Goal: Check status: Check status

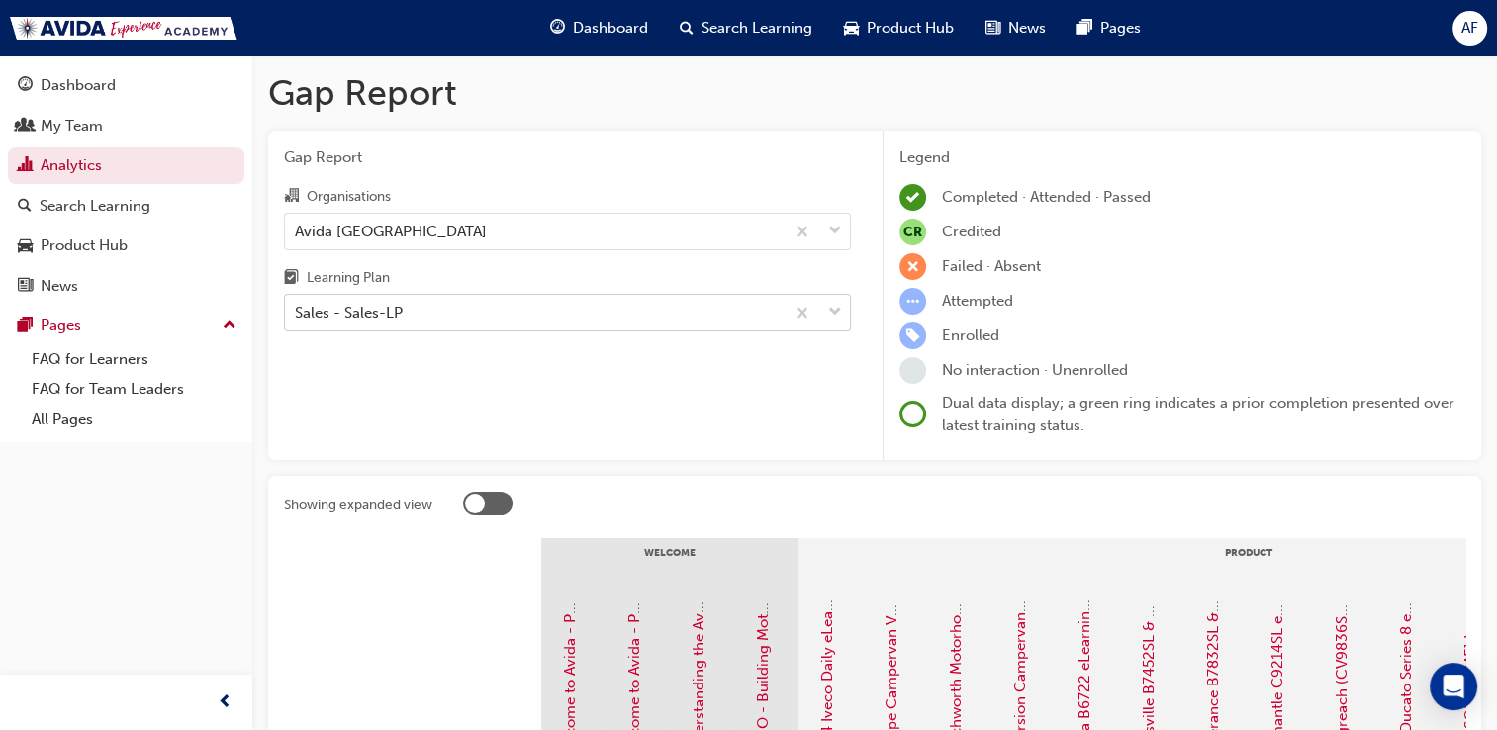
click at [486, 308] on div "Sales - Sales-LP" at bounding box center [535, 313] width 500 height 35
click at [297, 308] on input "Learning Plan Sales - Sales-LP" at bounding box center [296, 312] width 2 height 17
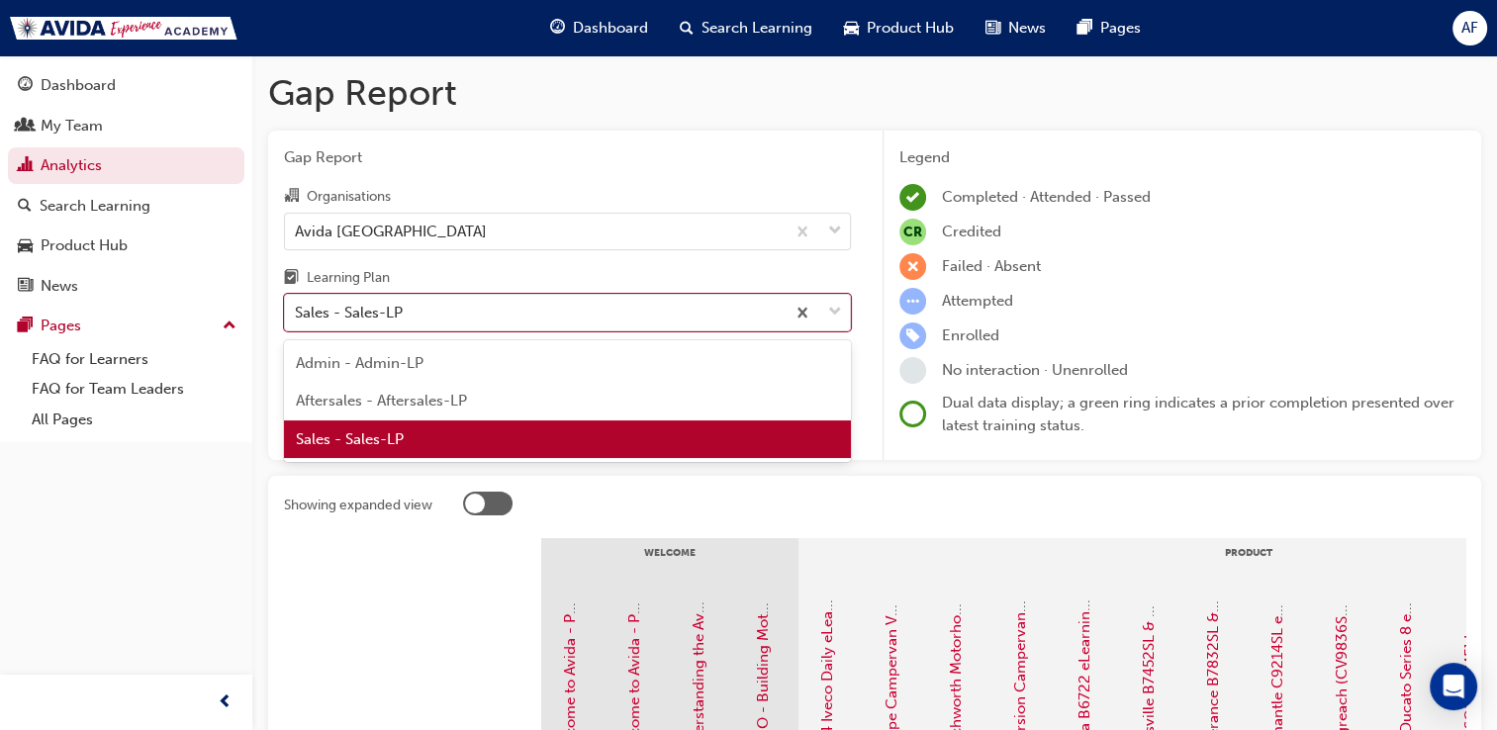
click at [374, 443] on span "Sales - Sales-LP" at bounding box center [350, 439] width 108 height 18
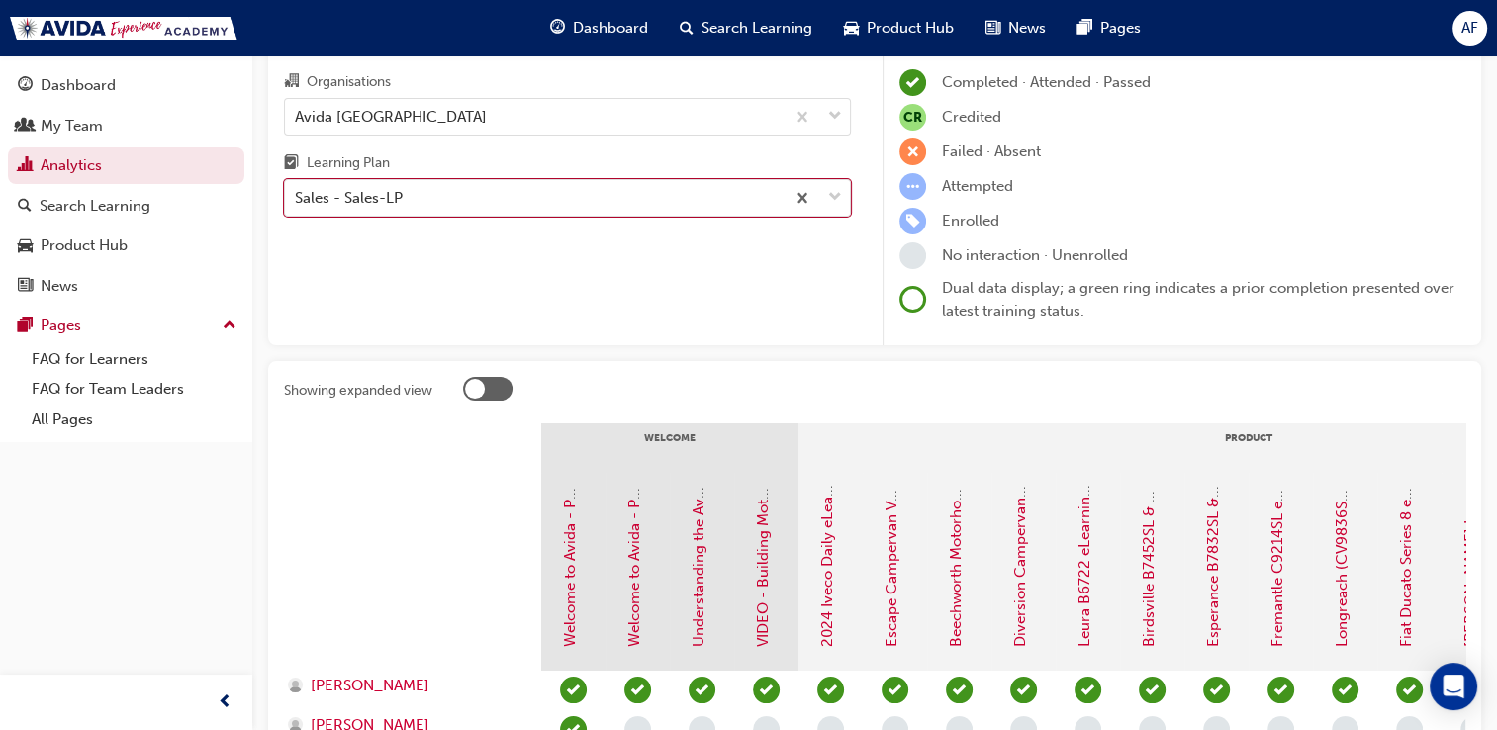
scroll to position [115, 0]
click at [534, 215] on div "Sales - Sales-LP" at bounding box center [535, 198] width 500 height 35
click at [297, 206] on input "Learning Plan option Sales - Sales-LP, selected. 0 results available. Select is…" at bounding box center [296, 197] width 2 height 17
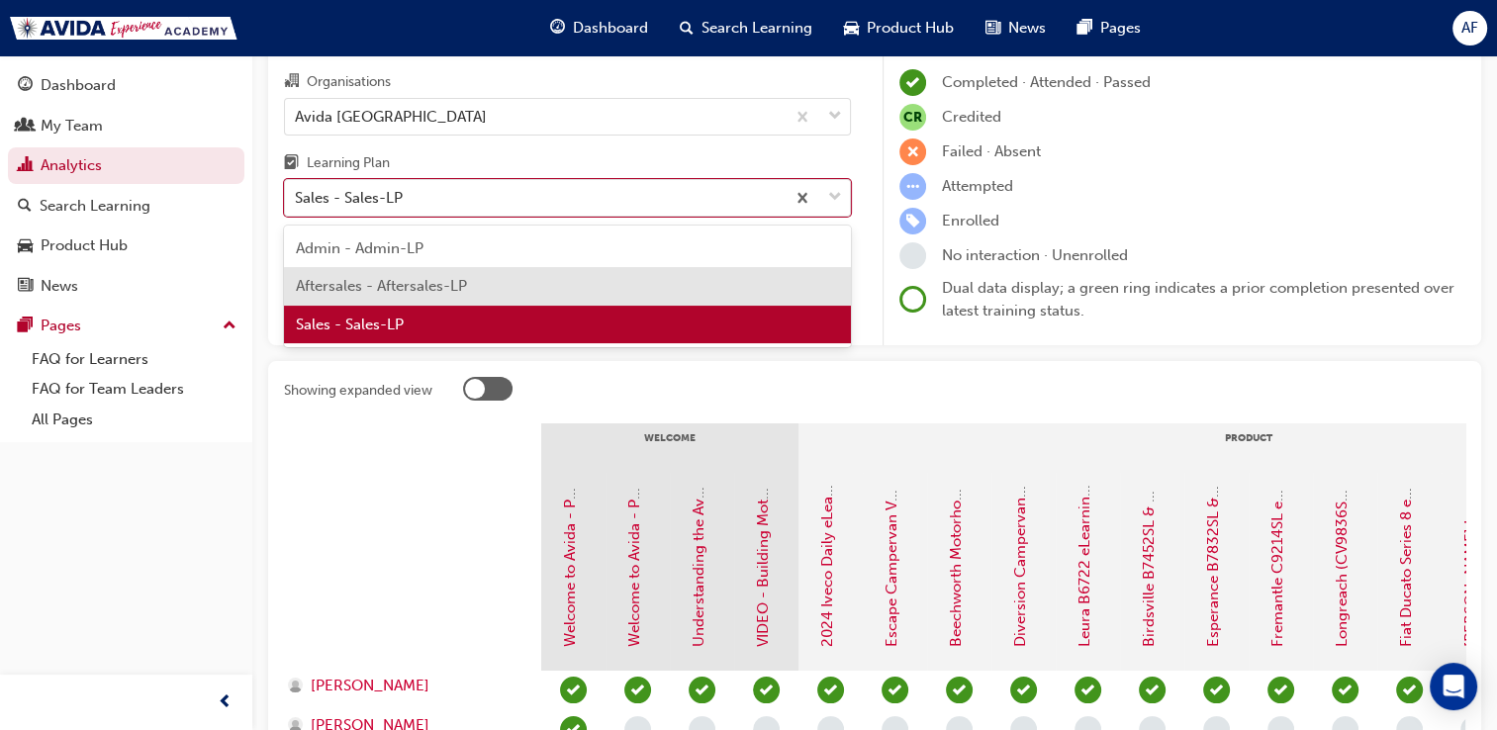
click at [495, 291] on div "Aftersales - Aftersales-LP" at bounding box center [567, 286] width 567 height 39
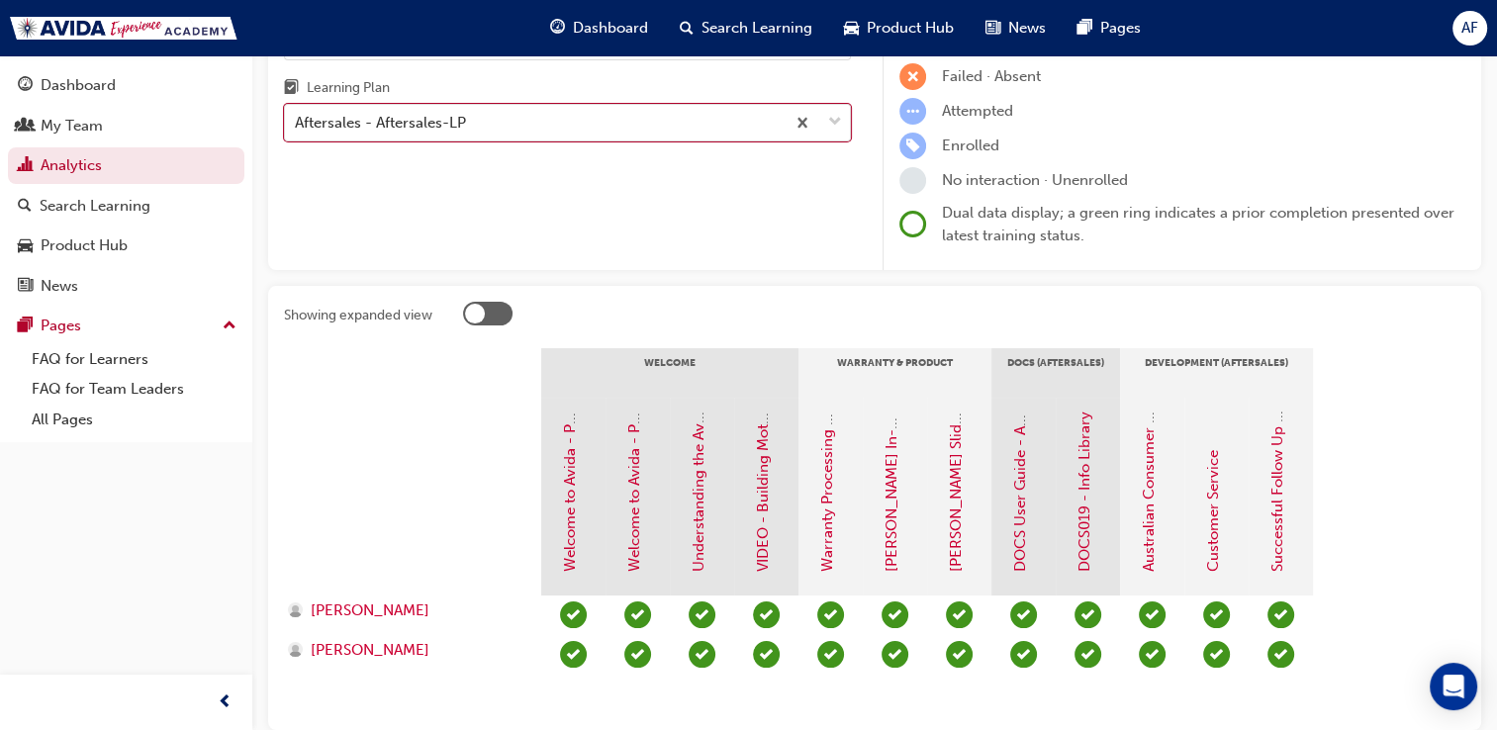
scroll to position [189, 0]
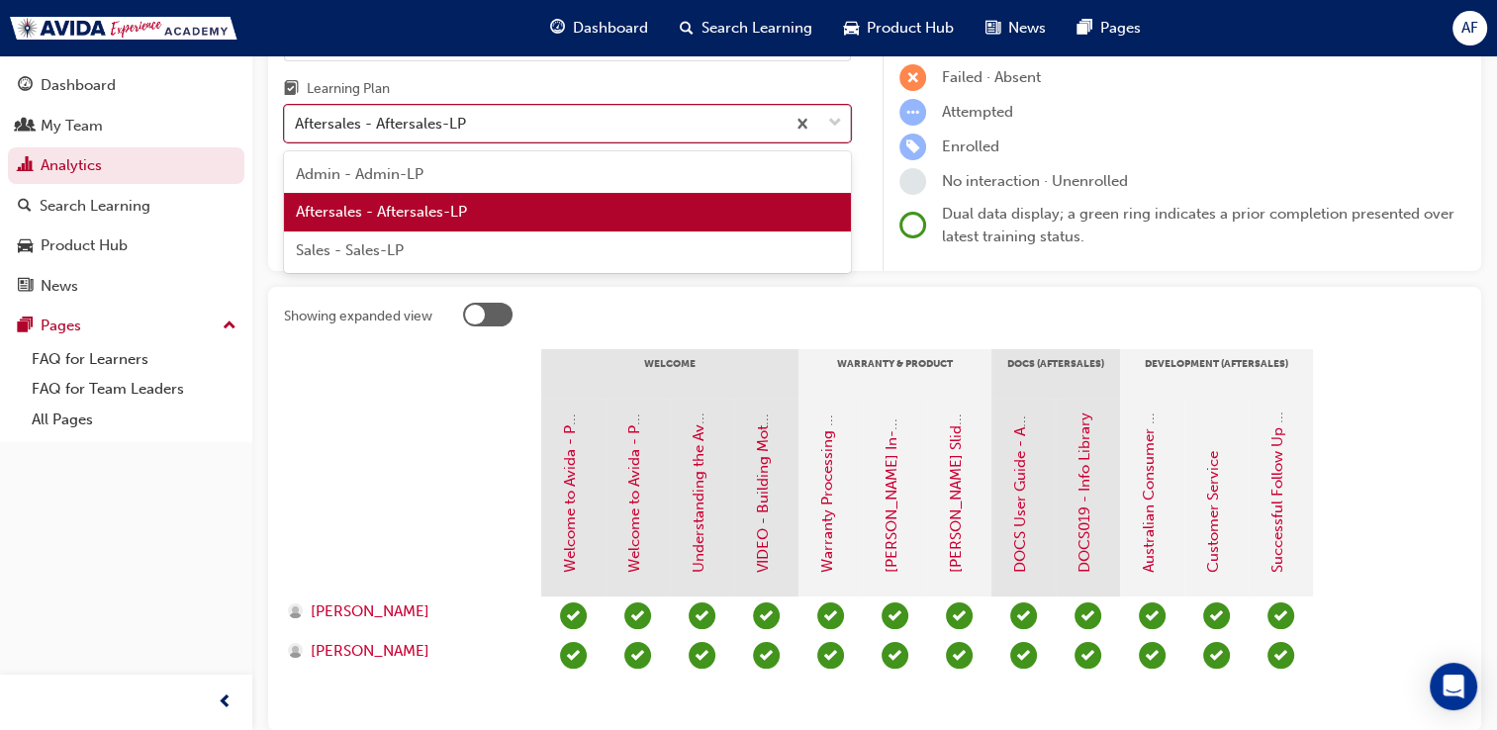
click at [538, 121] on div "Aftersales - Aftersales-LP" at bounding box center [535, 124] width 500 height 35
click at [297, 121] on input "Learning Plan option Aftersales - Aftersales-LP, selected. option Aftersales - …" at bounding box center [296, 123] width 2 height 17
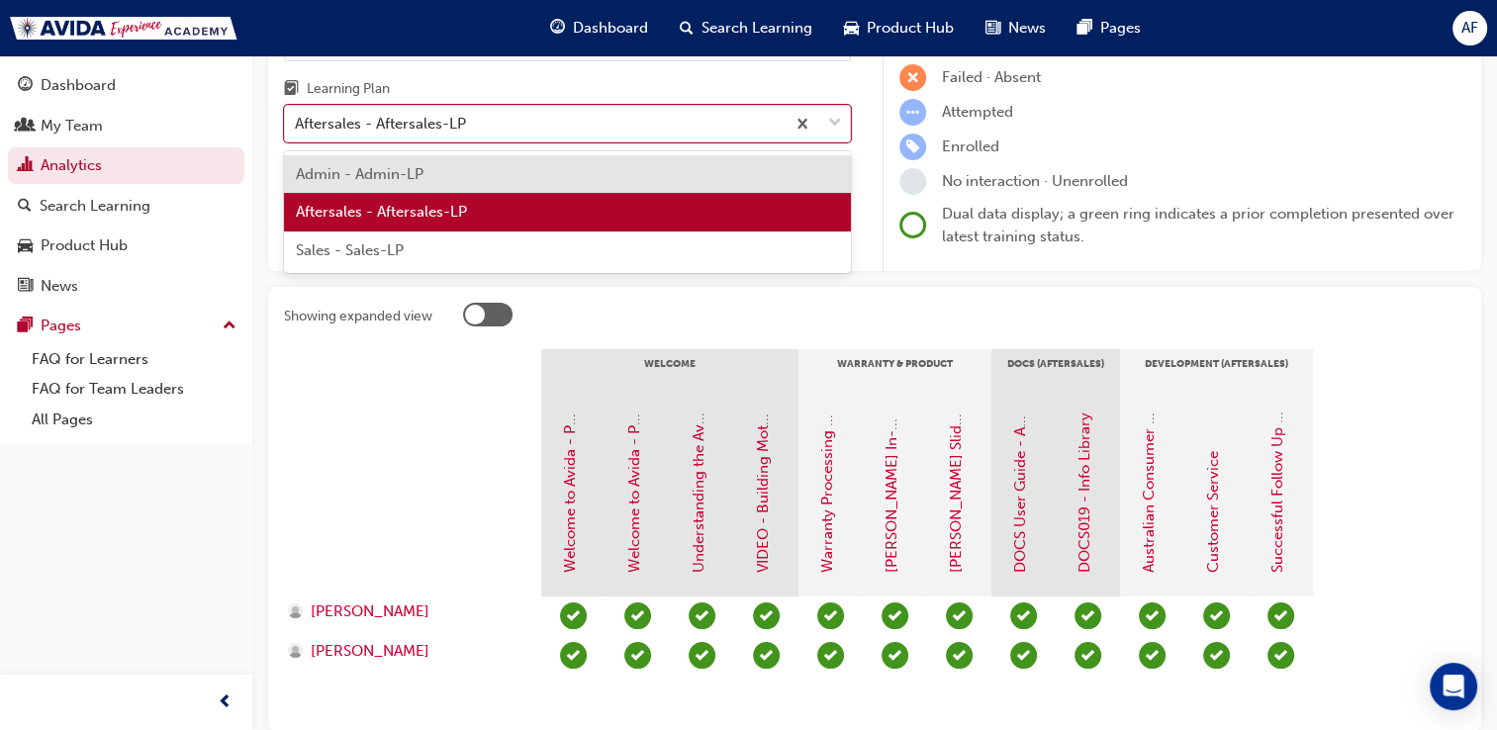
click at [421, 244] on div "Sales - Sales-LP" at bounding box center [567, 250] width 567 height 39
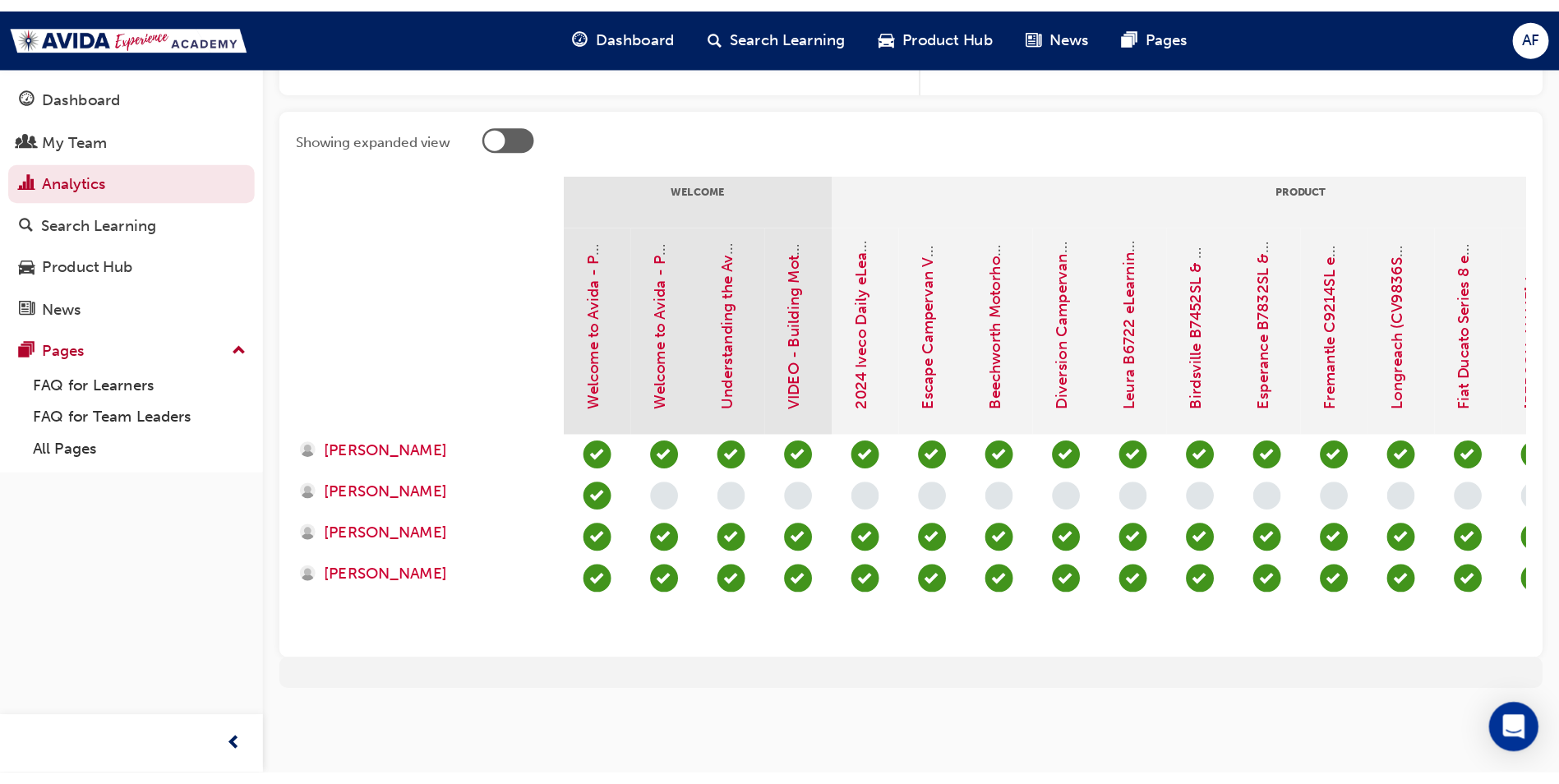
scroll to position [135, 0]
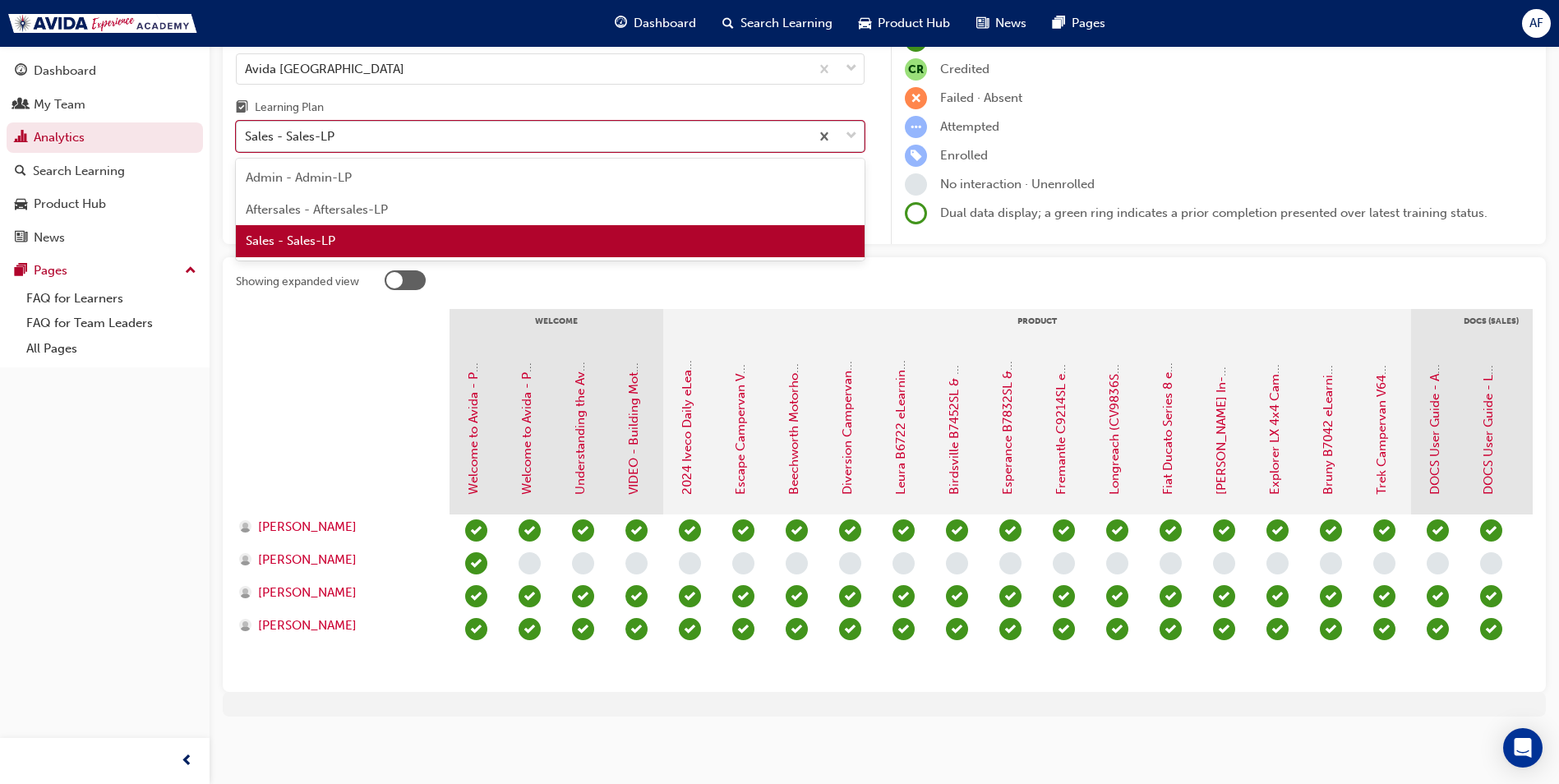
click at [483, 133] on div "Sales - Sales-LP" at bounding box center [523, 136] width 573 height 29
click at [247, 133] on input "Learning Plan option Sales - Sales-LP, selected. option Sales - Sales-LP focuse…" at bounding box center [246, 135] width 2 height 14
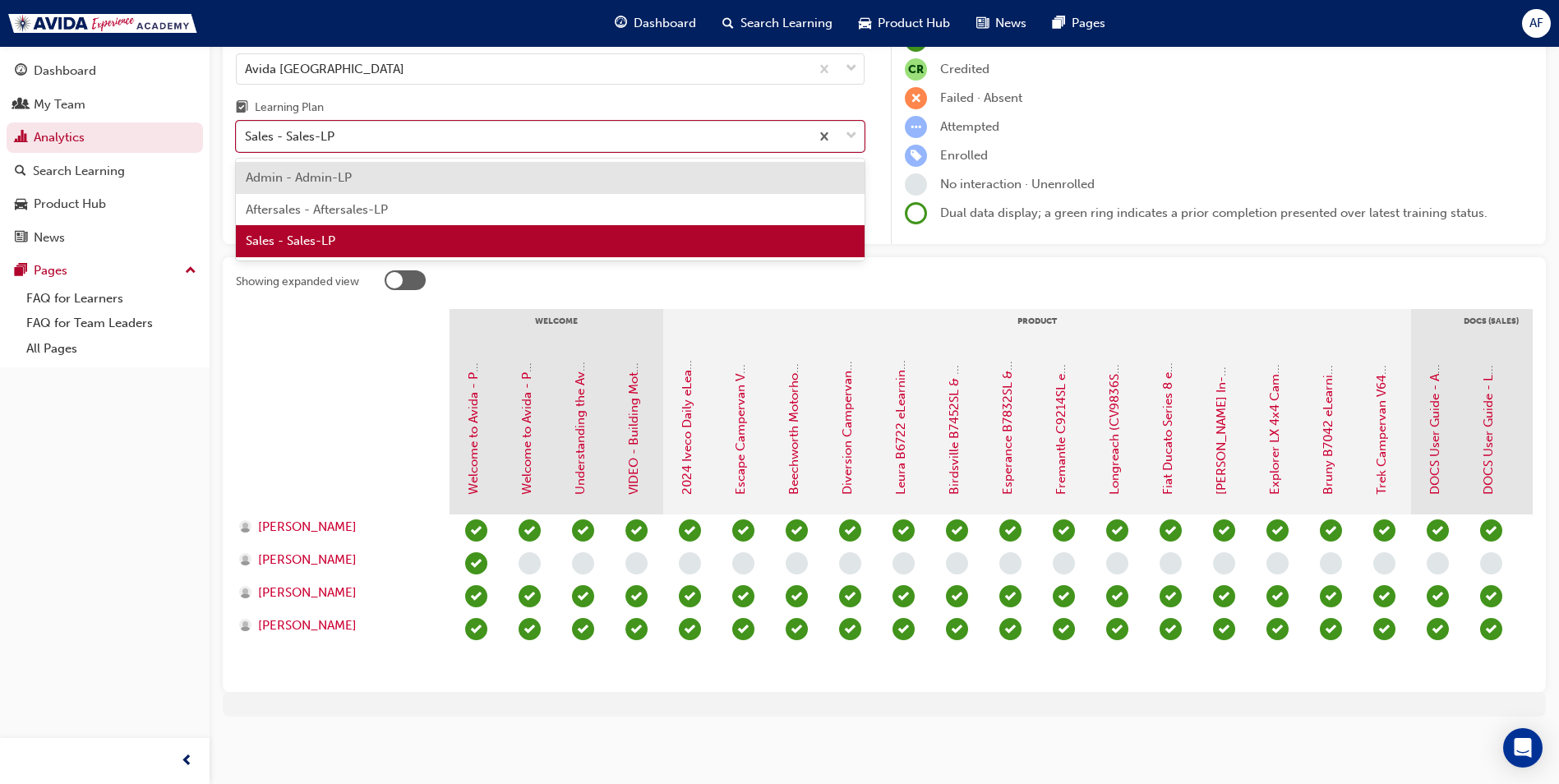
click at [409, 232] on div "Sales - Sales-LP" at bounding box center [550, 241] width 629 height 32
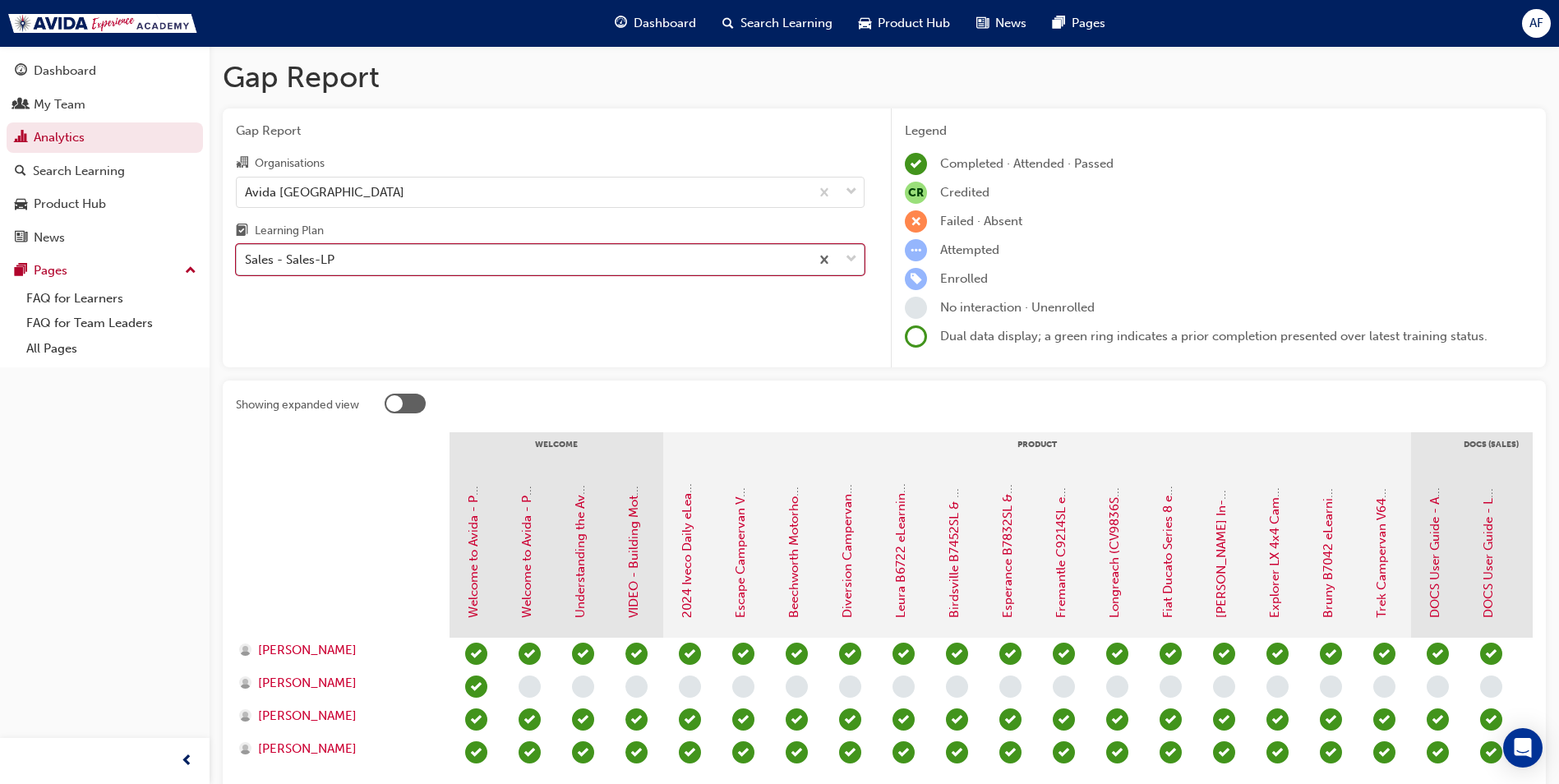
click at [407, 272] on div "Sales - Sales-LP" at bounding box center [523, 260] width 573 height 29
click at [247, 266] on input "Learning Plan option Sales - Sales-LP, selected. 0 results available. Select is…" at bounding box center [246, 259] width 2 height 14
click at [407, 272] on div "Sales - Sales-LP" at bounding box center [523, 260] width 573 height 29
click at [247, 266] on input "Learning Plan option Sales - Sales-LP, selected. 0 results available. Select is…" at bounding box center [246, 259] width 2 height 14
